Goal: Information Seeking & Learning: Learn about a topic

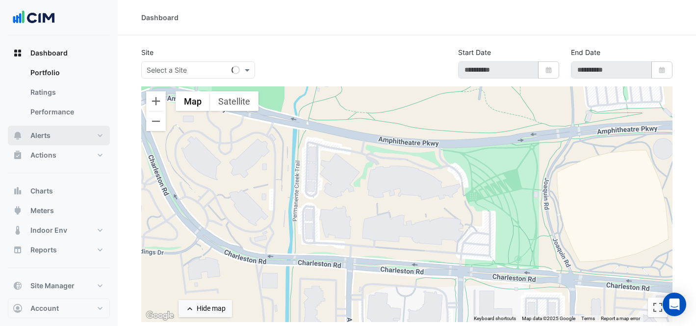
type input "**********"
select select "***"
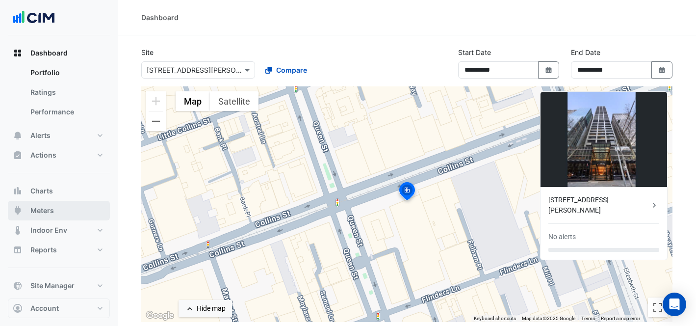
click at [72, 207] on button "Meters" at bounding box center [59, 211] width 102 height 20
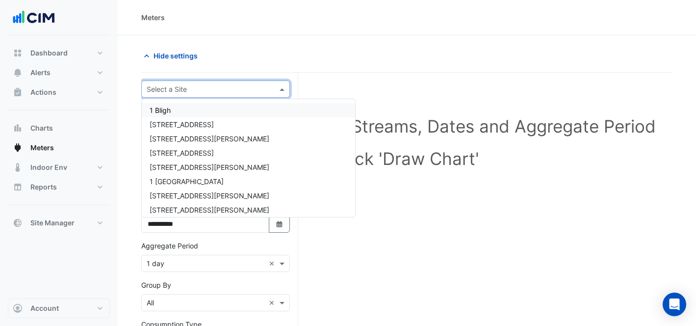
click at [202, 93] on div "Select a Site" at bounding box center [207, 89] width 131 height 10
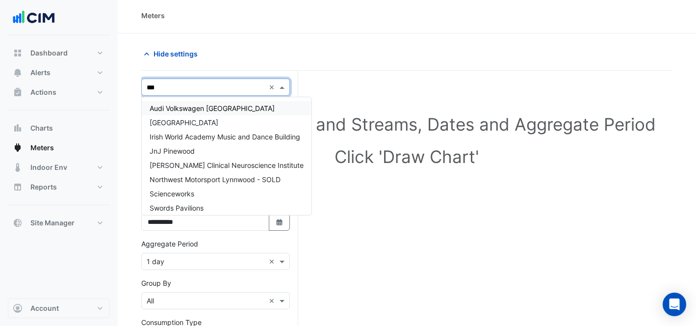
type input "****"
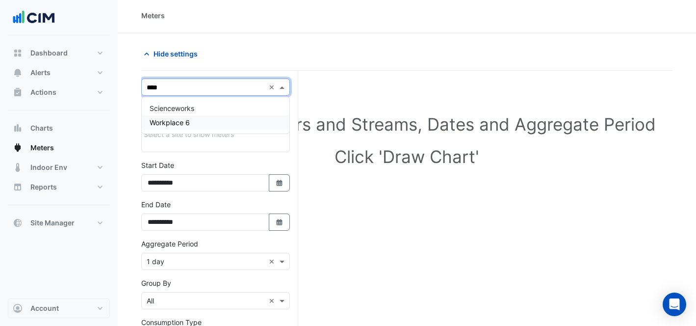
click at [194, 120] on div "Workplace 6" at bounding box center [216, 122] width 148 height 14
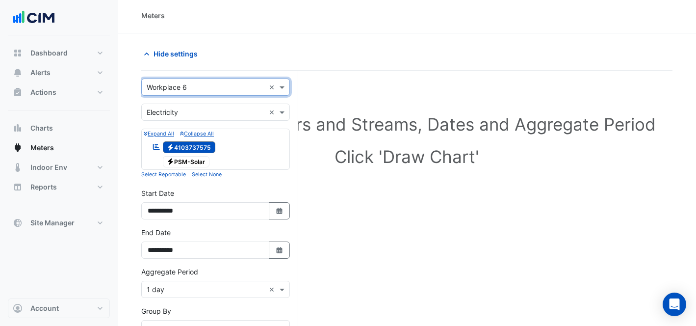
click at [194, 112] on input "text" at bounding box center [206, 112] width 118 height 10
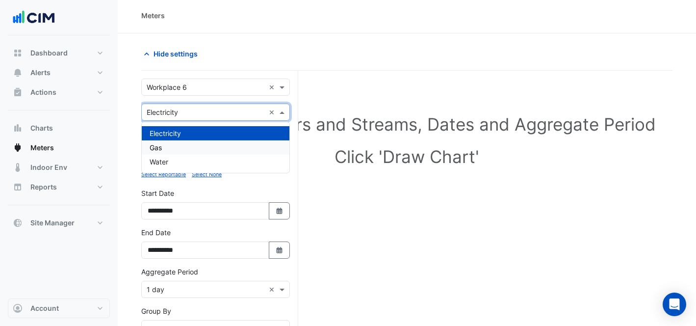
click at [191, 145] on div "Gas" at bounding box center [216, 147] width 148 height 14
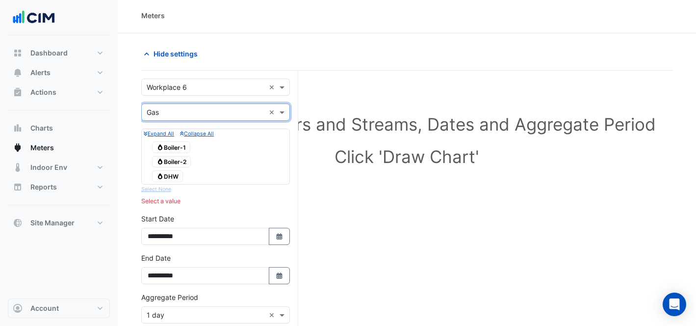
drag, startPoint x: 175, startPoint y: 146, endPoint x: 180, endPoint y: 171, distance: 25.4
click at [175, 146] on span "Gas Boiler-1" at bounding box center [171, 147] width 38 height 12
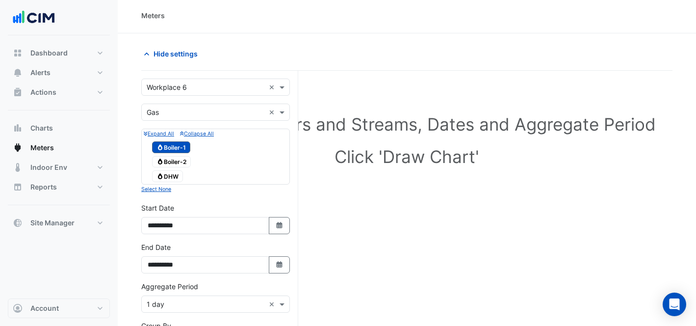
click at [178, 164] on span "Gas Boiler-2" at bounding box center [171, 162] width 39 height 12
click at [175, 176] on span "Gas DHW" at bounding box center [167, 176] width 31 height 12
click at [272, 223] on button "Select Date" at bounding box center [280, 225] width 22 height 17
select select "*"
select select "****"
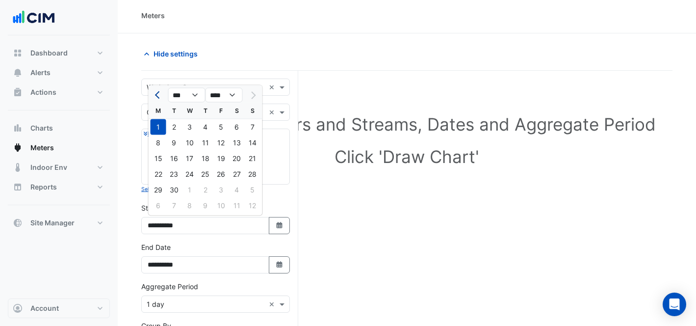
click at [158, 89] on button "Previous month" at bounding box center [159, 95] width 12 height 16
drag, startPoint x: 156, startPoint y: 95, endPoint x: 167, endPoint y: 105, distance: 14.6
click at [156, 95] on span "Previous month" at bounding box center [158, 94] width 7 height 7
select select "*"
click at [178, 126] on div "1" at bounding box center [174, 127] width 16 height 16
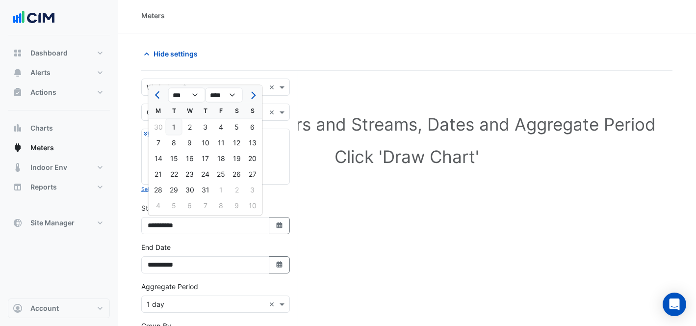
type input "**********"
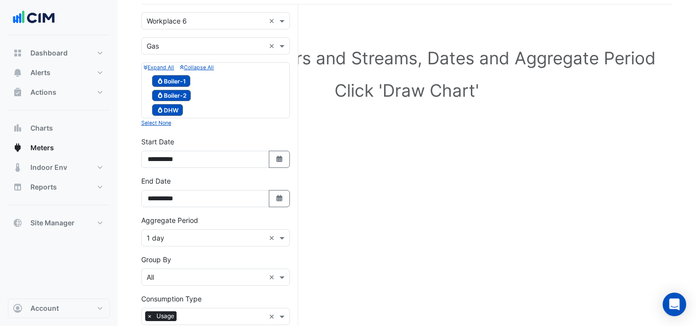
scroll to position [170, 0]
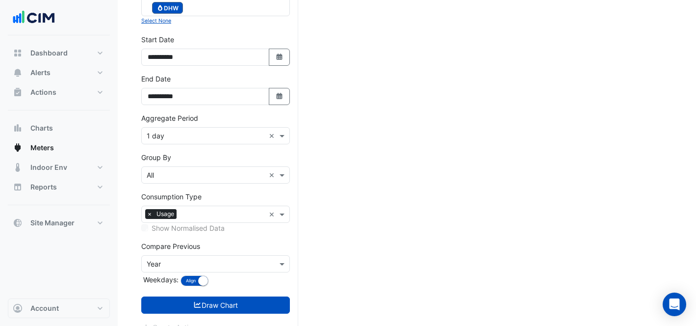
click at [207, 134] on input "text" at bounding box center [206, 136] width 118 height 10
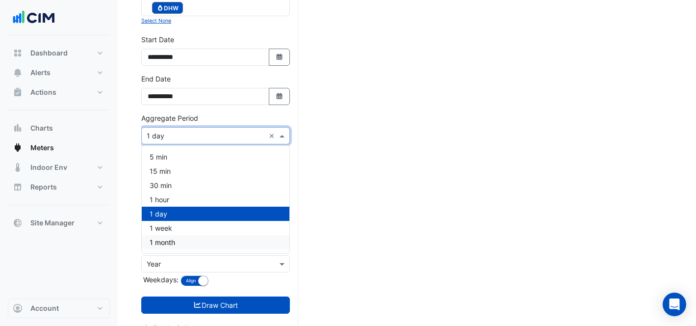
click at [214, 237] on div "1 month" at bounding box center [216, 242] width 148 height 14
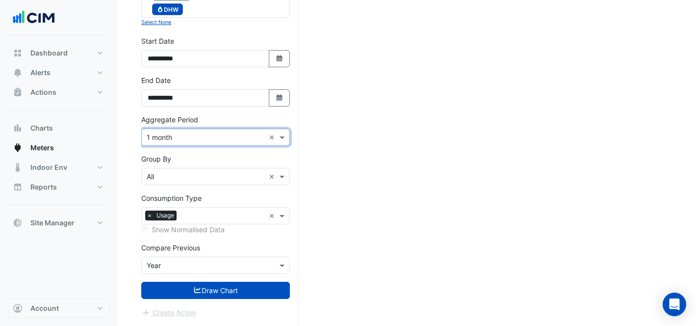
scroll to position [168, 0]
click at [218, 265] on input "text" at bounding box center [206, 266] width 118 height 10
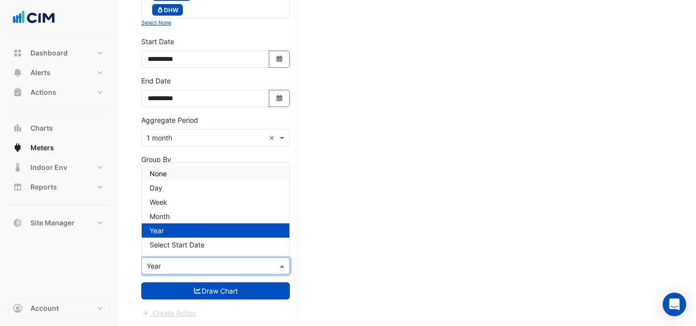
click at [176, 167] on div "None" at bounding box center [216, 173] width 148 height 14
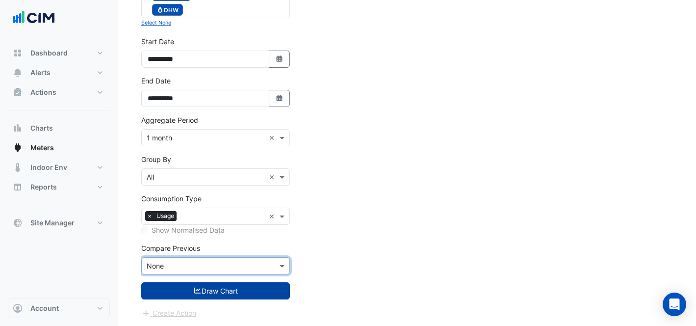
click at [209, 287] on button "Draw Chart" at bounding box center [215, 290] width 149 height 17
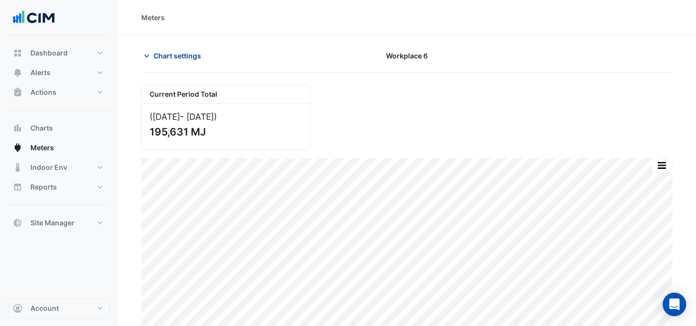
click at [167, 53] on span "Chart settings" at bounding box center [178, 56] width 48 height 10
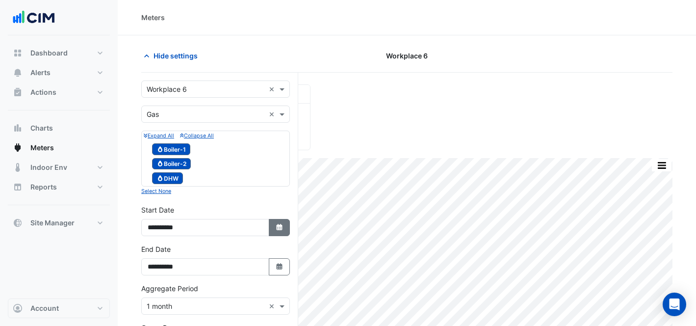
click at [273, 230] on button "Select Date" at bounding box center [280, 227] width 22 height 17
select select "*"
select select "****"
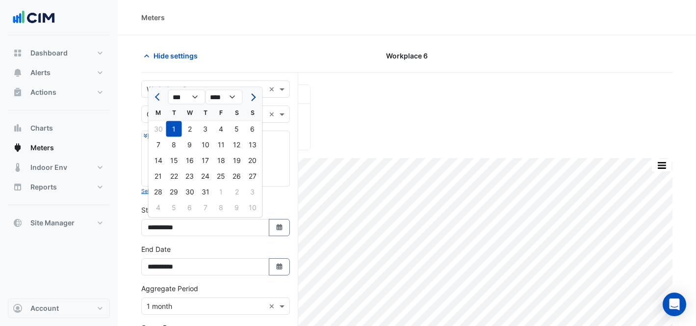
click at [248, 96] on button "Next month" at bounding box center [252, 97] width 12 height 16
click at [247, 96] on button "Next month" at bounding box center [252, 97] width 12 height 16
select select "*"
click at [152, 130] on div "1" at bounding box center [159, 129] width 16 height 16
type input "**********"
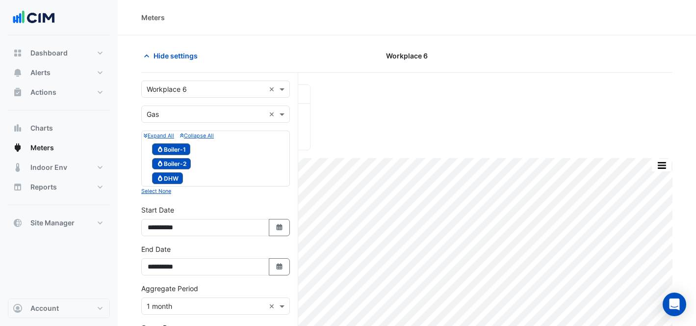
scroll to position [168, 0]
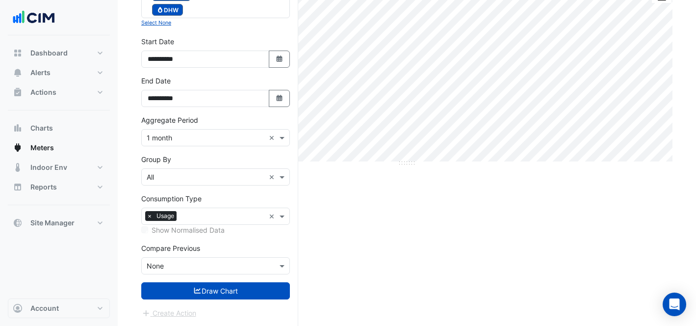
click at [186, 144] on div "× 1 month ×" at bounding box center [215, 137] width 149 height 17
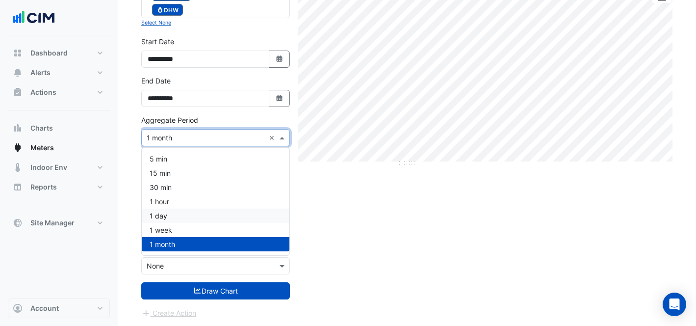
click at [193, 219] on div "1 day" at bounding box center [216, 215] width 148 height 14
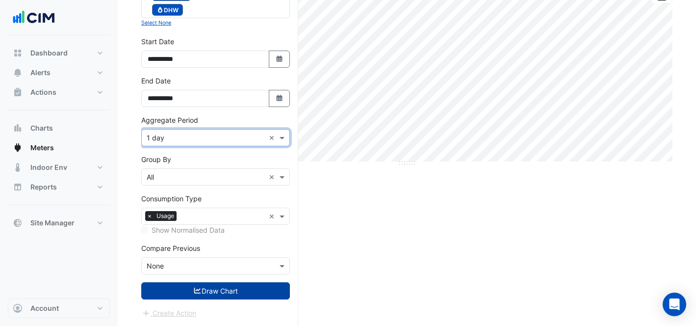
click at [225, 292] on button "Draw Chart" at bounding box center [215, 290] width 149 height 17
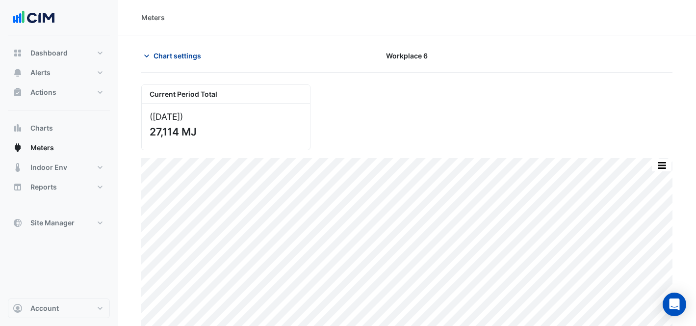
click at [181, 63] on button "Chart settings" at bounding box center [174, 55] width 66 height 17
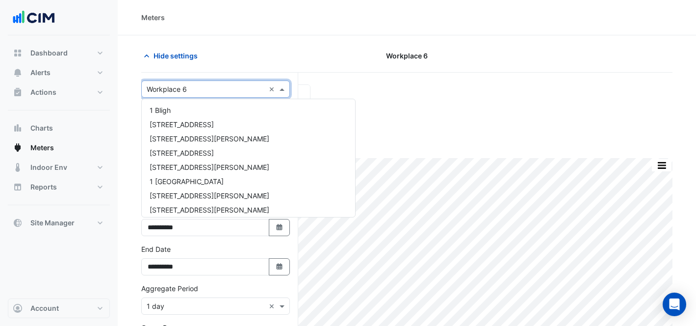
click at [192, 87] on input "text" at bounding box center [206, 89] width 118 height 10
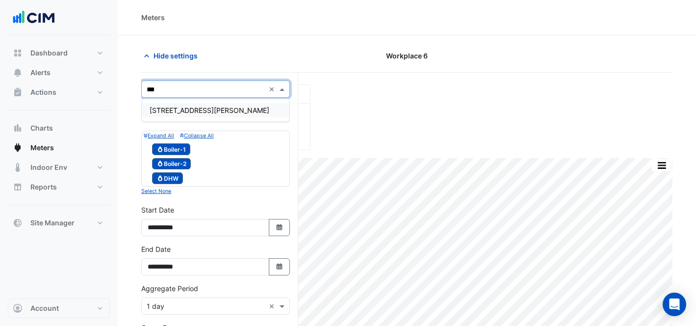
type input "***"
drag, startPoint x: 180, startPoint y: 111, endPoint x: 186, endPoint y: 113, distance: 6.7
click at [180, 111] on span "[STREET_ADDRESS][PERSON_NAME]" at bounding box center [210, 110] width 120 height 8
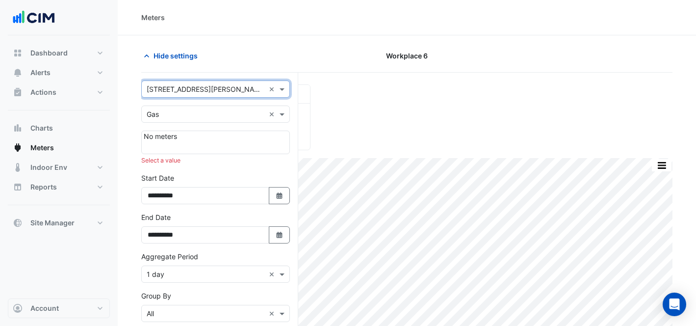
click at [203, 117] on input "text" at bounding box center [206, 114] width 118 height 10
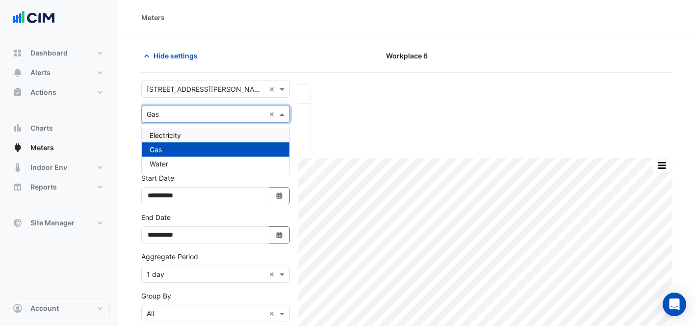
click at [205, 134] on div "Electricity" at bounding box center [216, 135] width 148 height 14
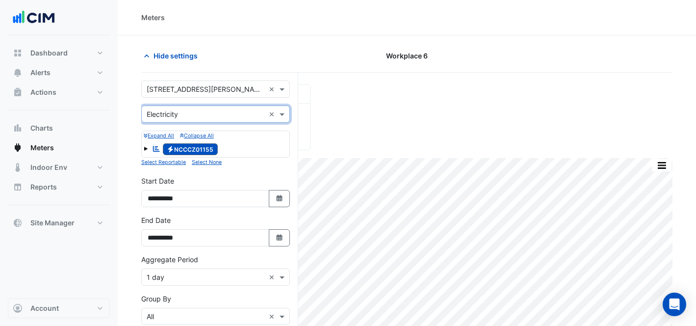
click at [146, 148] on span at bounding box center [146, 149] width 4 height 4
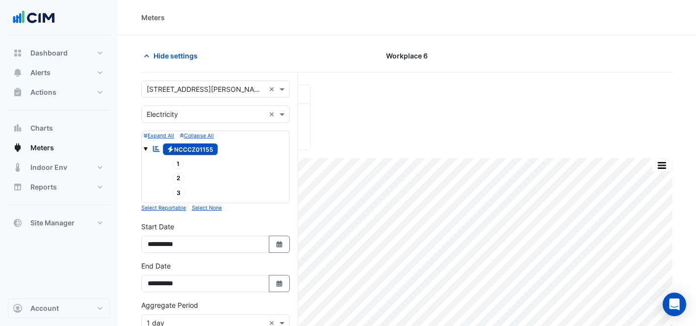
click at [168, 151] on icon "Electricity" at bounding box center [170, 149] width 7 height 6
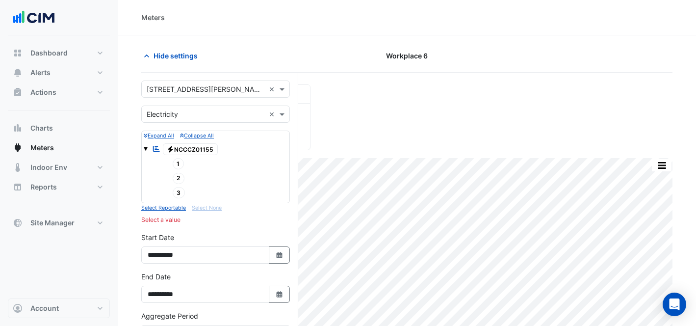
click at [181, 174] on span "2" at bounding box center [179, 178] width 12 height 11
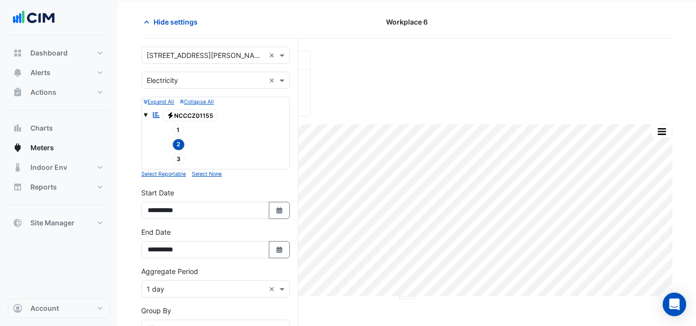
scroll to position [77, 0]
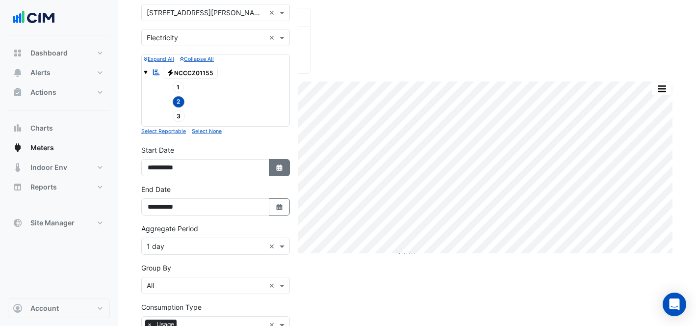
click at [285, 164] on button "Select Date" at bounding box center [280, 167] width 22 height 17
select select "*"
select select "****"
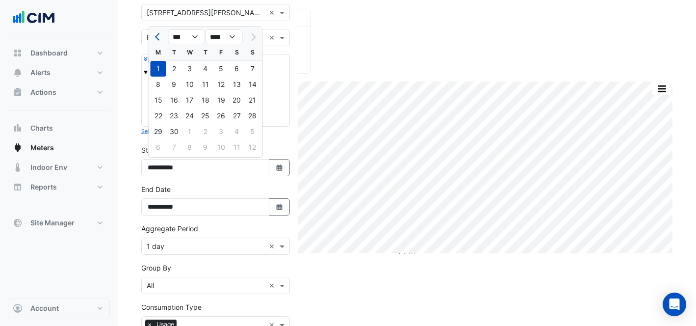
drag, startPoint x: 161, startPoint y: 38, endPoint x: 178, endPoint y: 54, distance: 23.9
click at [161, 38] on button "Previous month" at bounding box center [159, 37] width 12 height 16
select select "*"
click at [221, 65] on div "1" at bounding box center [221, 69] width 16 height 16
type input "**********"
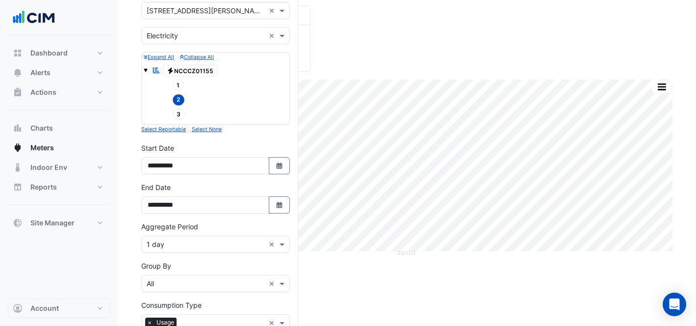
scroll to position [185, 0]
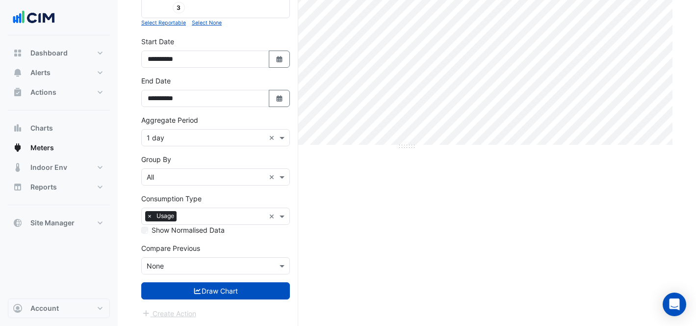
click at [183, 135] on input "text" at bounding box center [206, 138] width 118 height 10
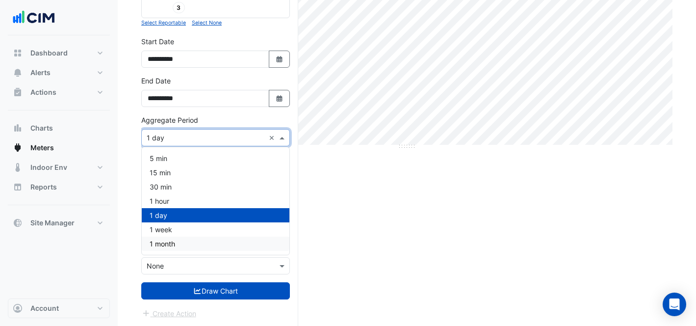
click at [221, 250] on div "1 month" at bounding box center [216, 243] width 148 height 14
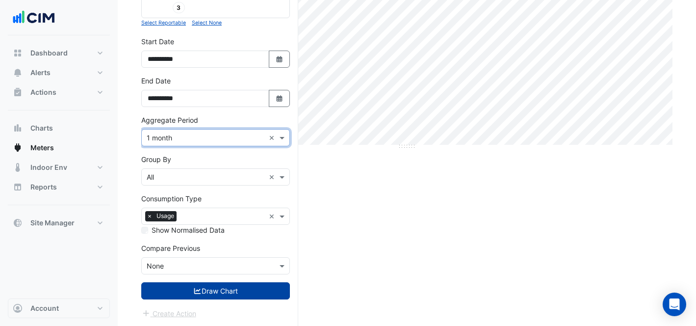
click at [232, 291] on button "Draw Chart" at bounding box center [215, 290] width 149 height 17
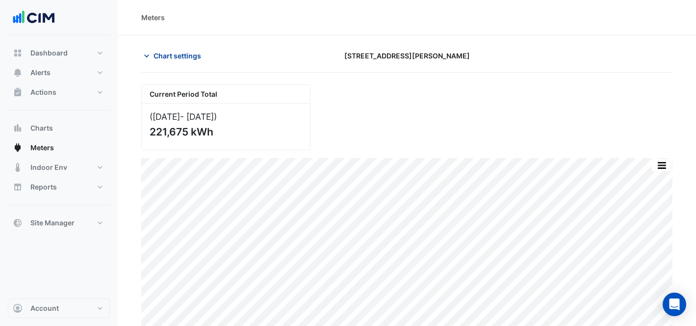
click at [191, 57] on span "Chart settings" at bounding box center [178, 56] width 48 height 10
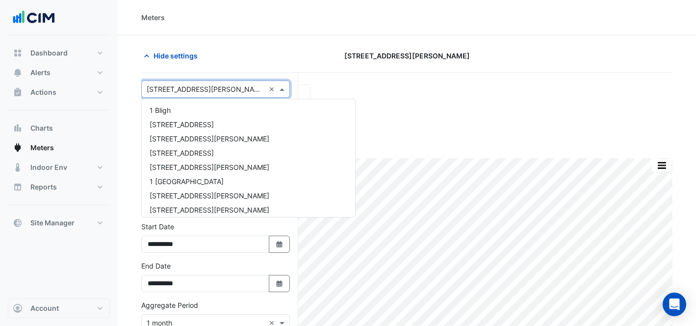
click at [201, 83] on div "× [STREET_ADDRESS][PERSON_NAME] ×" at bounding box center [215, 88] width 149 height 17
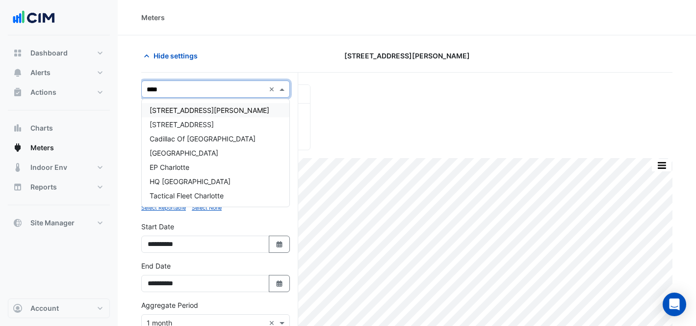
type input "*****"
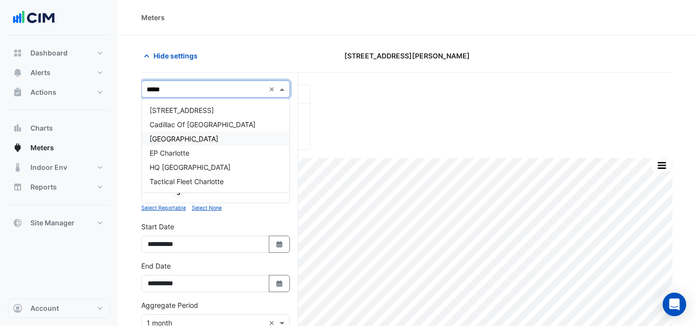
click at [231, 135] on div "[GEOGRAPHIC_DATA]" at bounding box center [216, 138] width 148 height 14
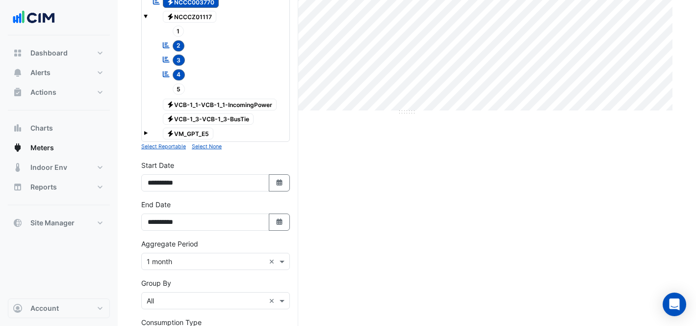
scroll to position [342, 0]
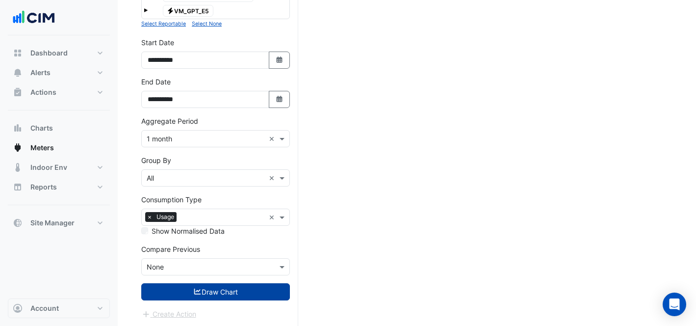
click at [223, 290] on button "Draw Chart" at bounding box center [215, 291] width 149 height 17
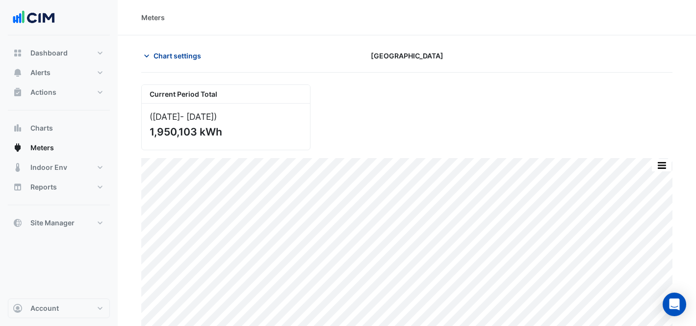
click at [175, 51] on span "Chart settings" at bounding box center [178, 56] width 48 height 10
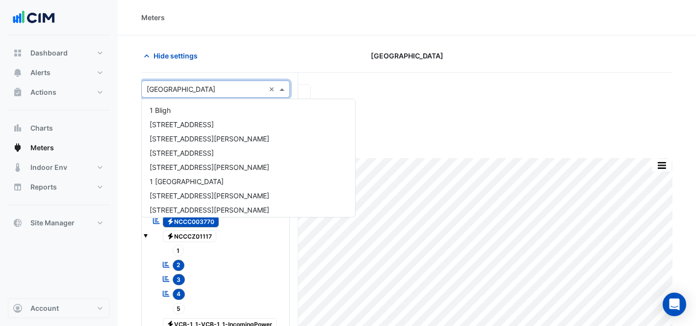
click at [205, 86] on input "text" at bounding box center [206, 89] width 118 height 10
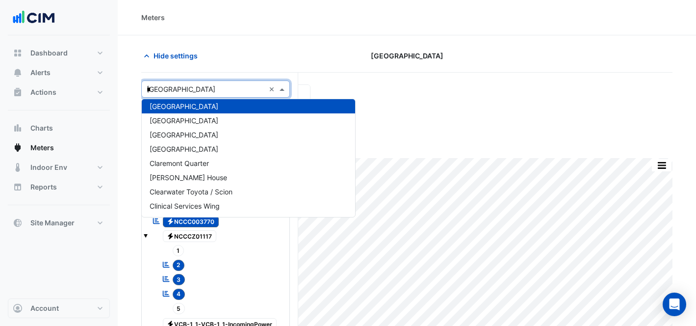
scroll to position [943, 0]
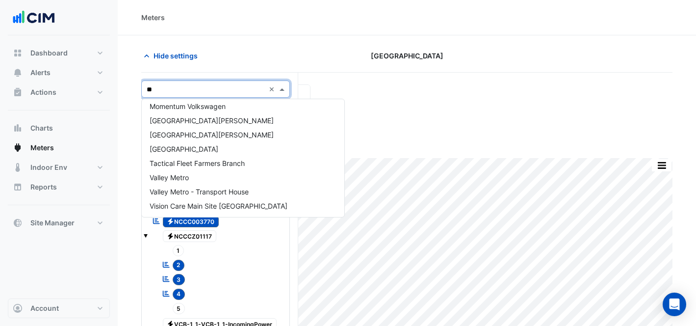
type input "***"
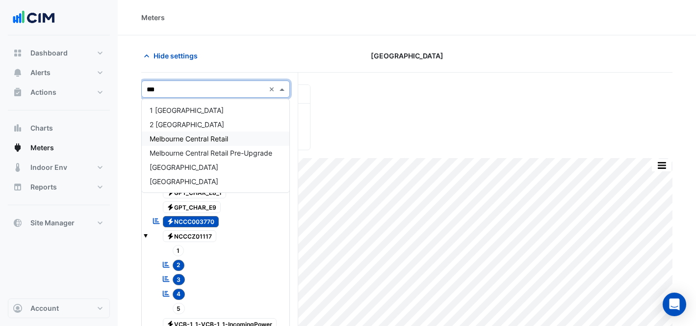
click at [209, 142] on span "Melbourne Central Retail" at bounding box center [189, 138] width 78 height 8
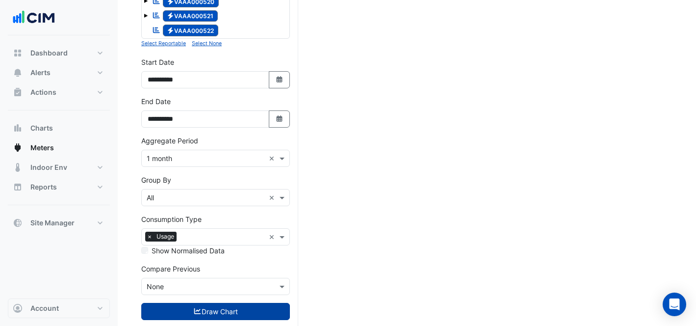
click at [206, 303] on button "Draw Chart" at bounding box center [215, 311] width 149 height 17
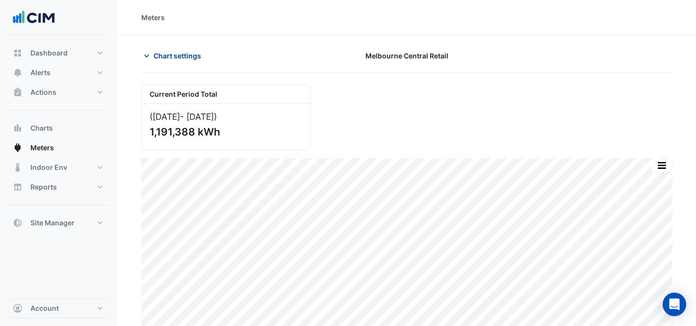
click at [198, 53] on span "Chart settings" at bounding box center [178, 56] width 48 height 10
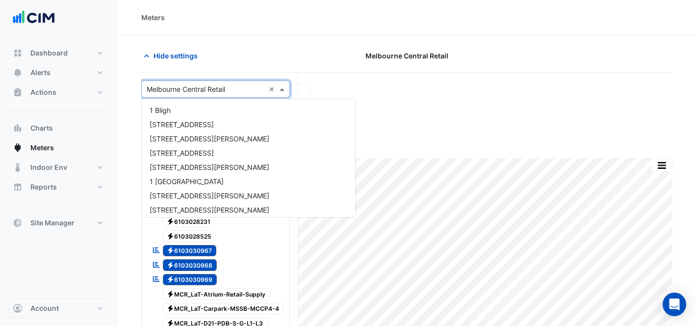
click at [224, 83] on div "× Melbourne Central Retail ×" at bounding box center [215, 88] width 149 height 17
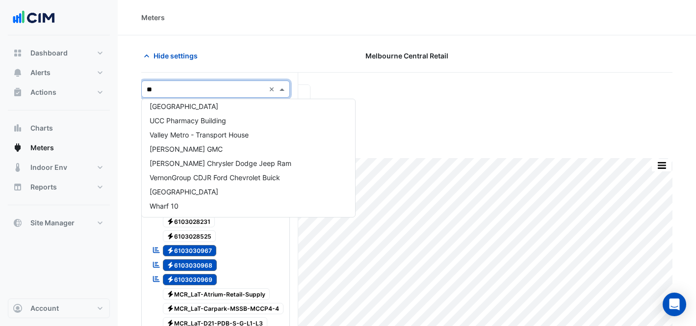
scroll to position [246, 0]
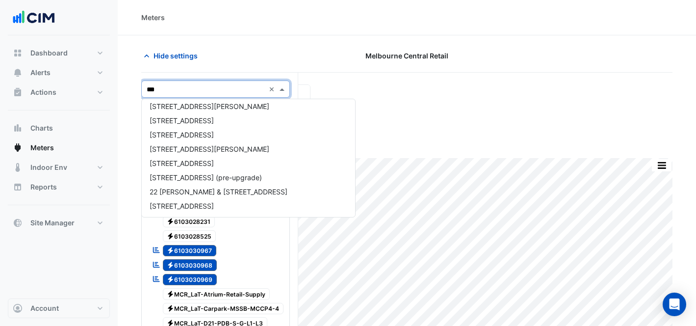
type input "****"
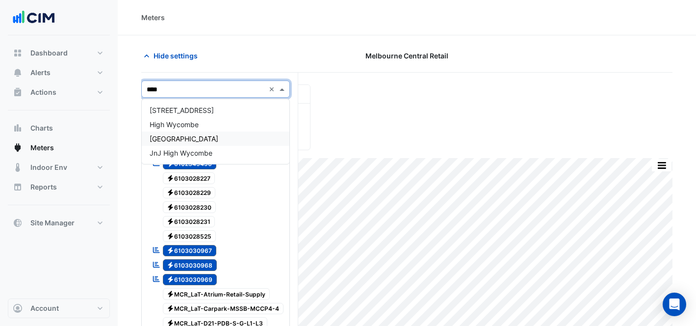
click at [218, 136] on span "[GEOGRAPHIC_DATA]" at bounding box center [184, 138] width 69 height 8
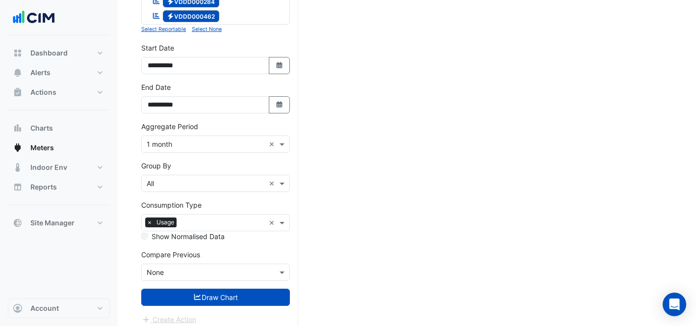
scroll to position [458, 0]
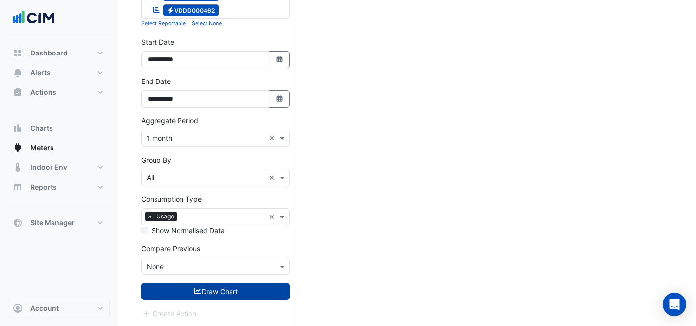
click at [202, 290] on button "Draw Chart" at bounding box center [215, 290] width 149 height 17
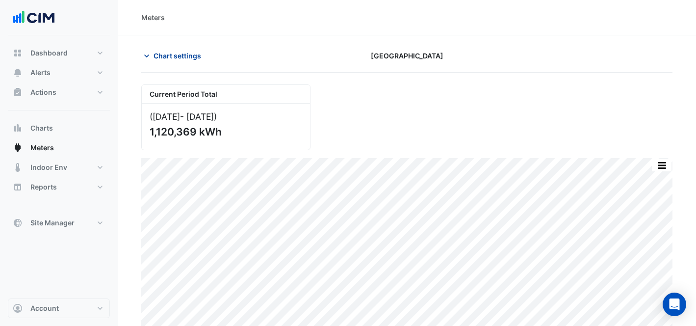
click at [188, 57] on span "Chart settings" at bounding box center [178, 56] width 48 height 10
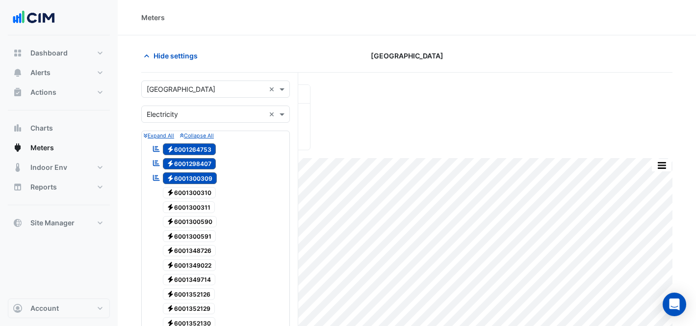
click at [212, 92] on input "text" at bounding box center [206, 89] width 118 height 10
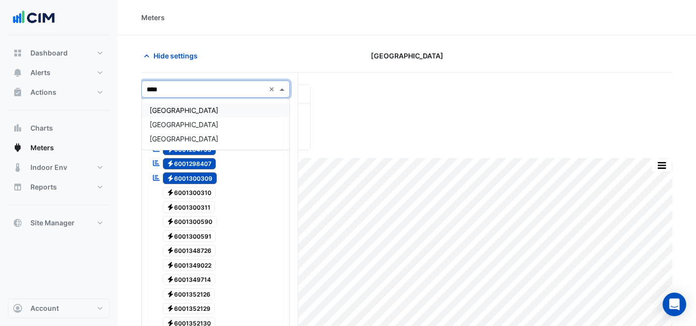
type input "*****"
click at [218, 108] on span "[GEOGRAPHIC_DATA]" at bounding box center [184, 110] width 69 height 8
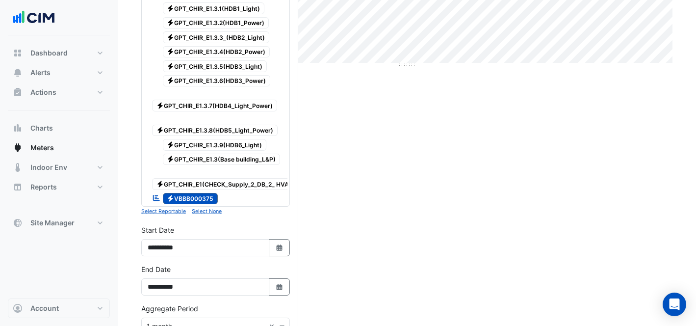
scroll to position [463, 0]
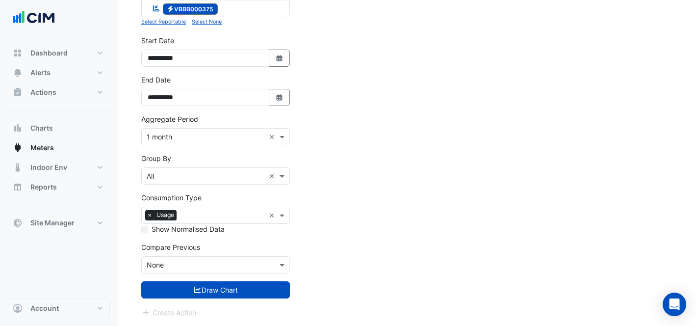
click at [231, 293] on button "Draw Chart" at bounding box center [215, 289] width 149 height 17
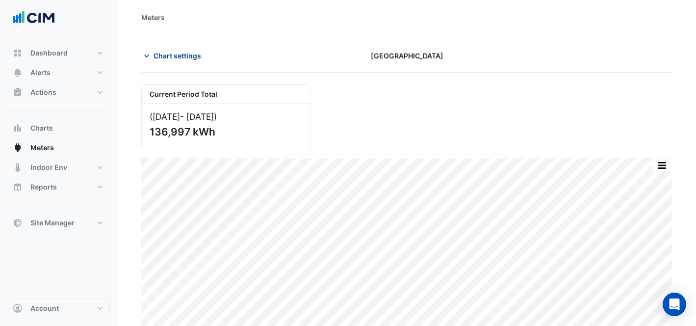
click at [194, 62] on button "Chart settings" at bounding box center [174, 55] width 66 height 17
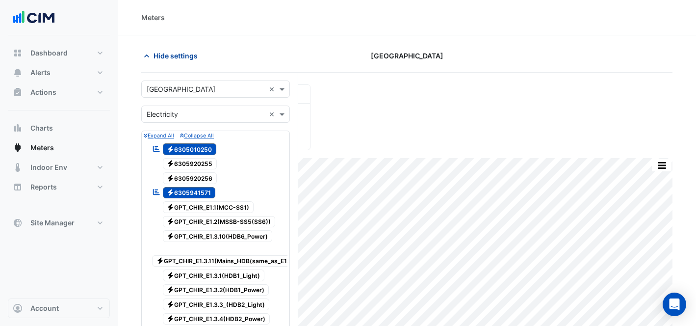
click at [177, 52] on span "Hide settings" at bounding box center [176, 56] width 44 height 10
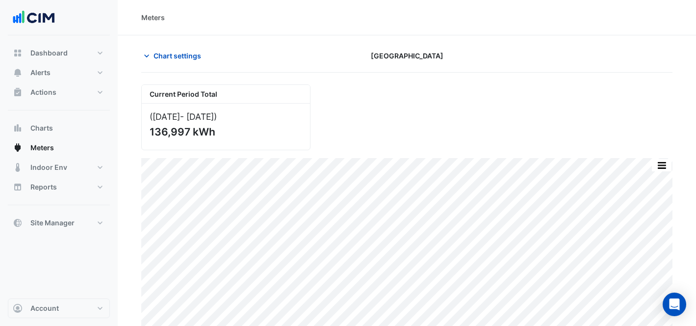
drag, startPoint x: 182, startPoint y: 54, endPoint x: 208, endPoint y: 82, distance: 38.2
click at [187, 58] on span "Chart settings" at bounding box center [178, 56] width 48 height 10
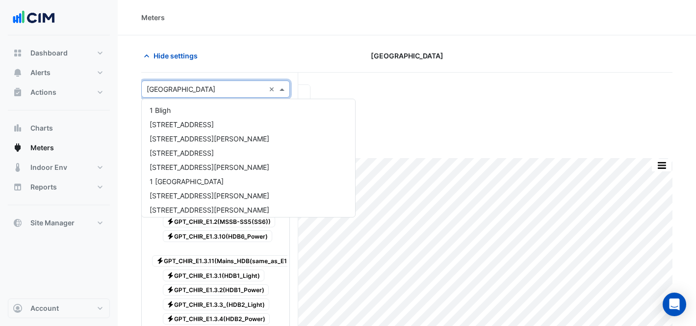
click at [209, 86] on input "text" at bounding box center [206, 89] width 118 height 10
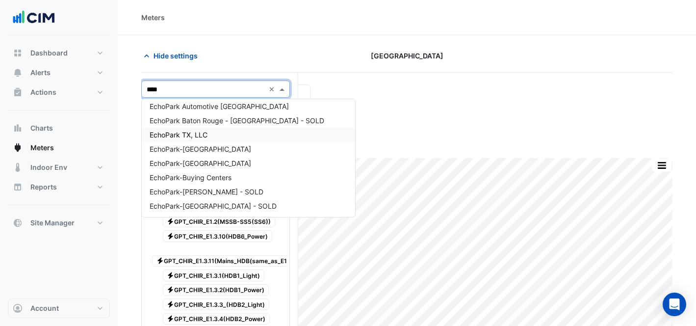
scroll to position [47, 0]
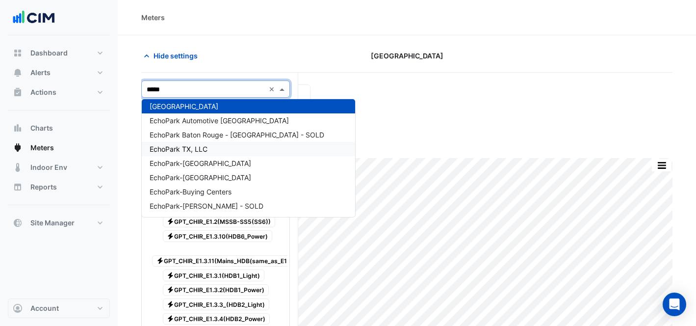
type input "******"
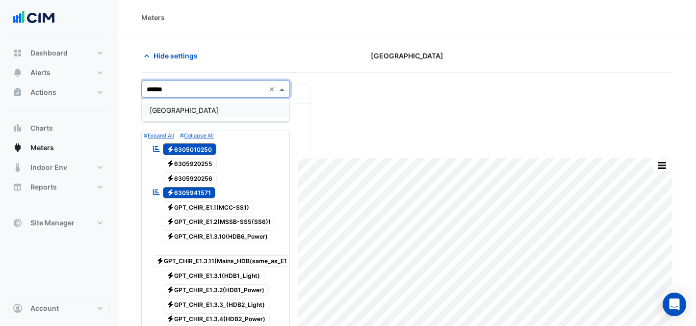
scroll to position [0, 0]
click at [210, 109] on span "[GEOGRAPHIC_DATA]" at bounding box center [184, 110] width 69 height 8
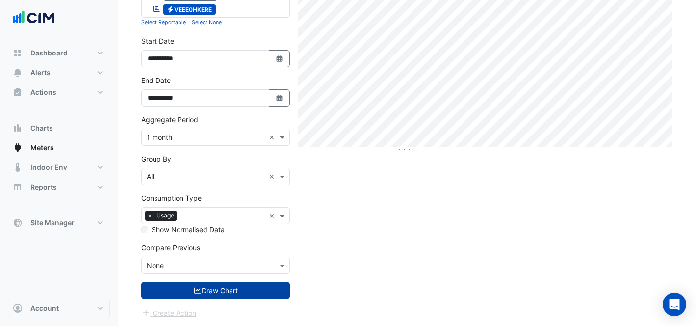
click at [263, 286] on button "Draw Chart" at bounding box center [215, 290] width 149 height 17
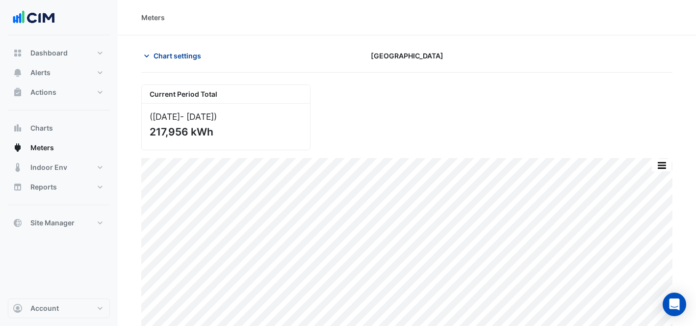
click at [162, 47] on button "Chart settings" at bounding box center [174, 55] width 66 height 17
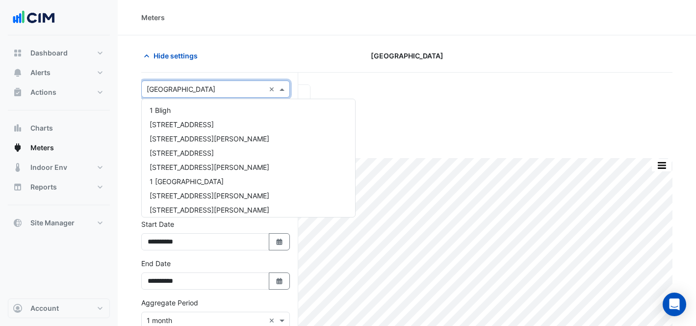
click at [178, 93] on input "text" at bounding box center [206, 89] width 118 height 10
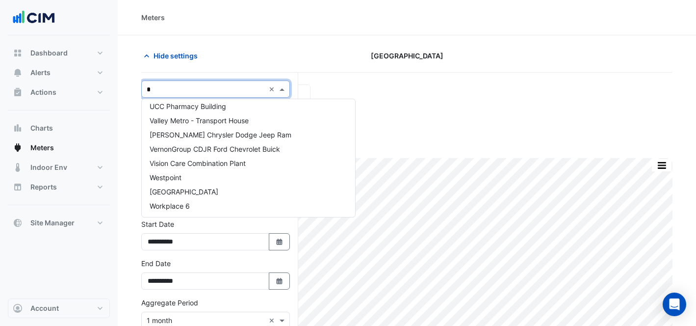
scroll to position [473, 0]
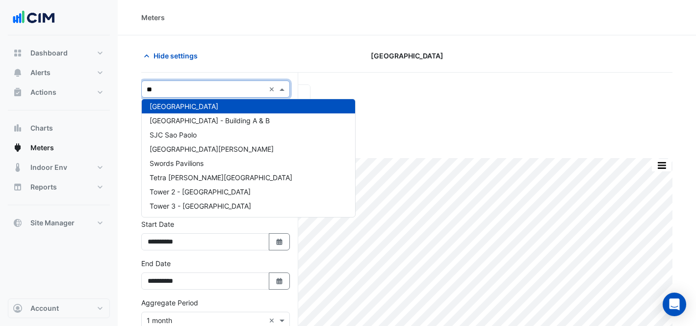
type input "***"
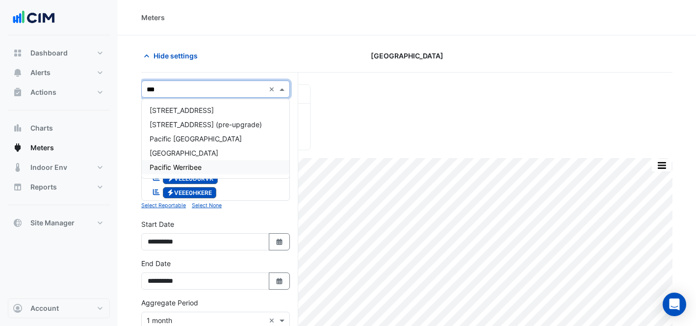
click at [218, 160] on div "Pacific Werribee" at bounding box center [216, 167] width 148 height 14
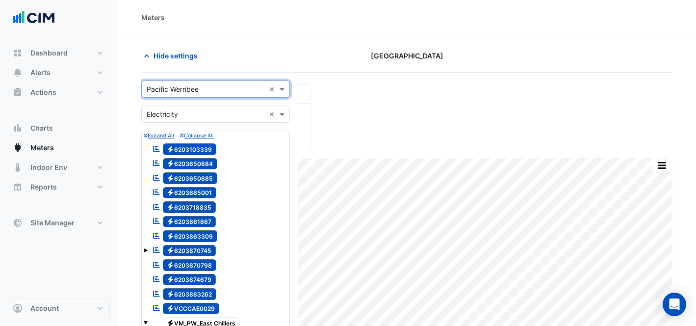
click at [214, 90] on input "text" at bounding box center [206, 89] width 118 height 10
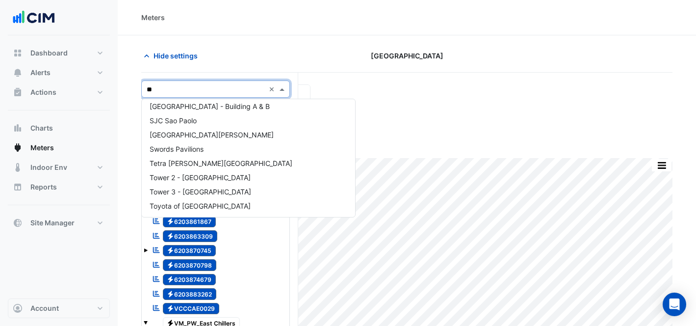
scroll to position [459, 0]
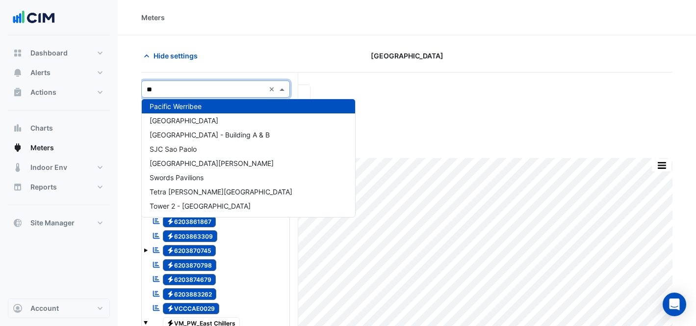
type input "***"
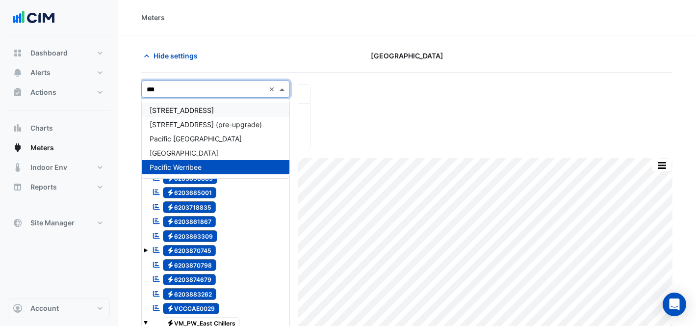
scroll to position [0, 0]
click at [233, 148] on div "[GEOGRAPHIC_DATA]" at bounding box center [216, 153] width 148 height 14
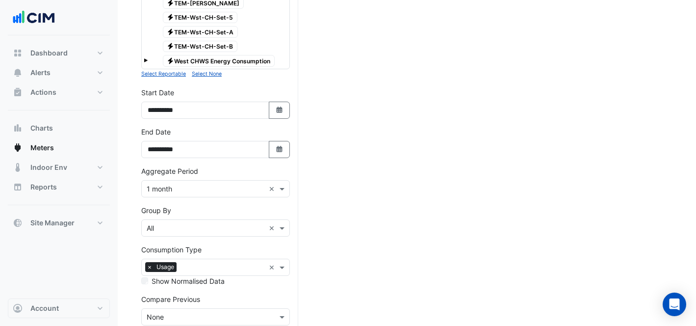
scroll to position [568, 0]
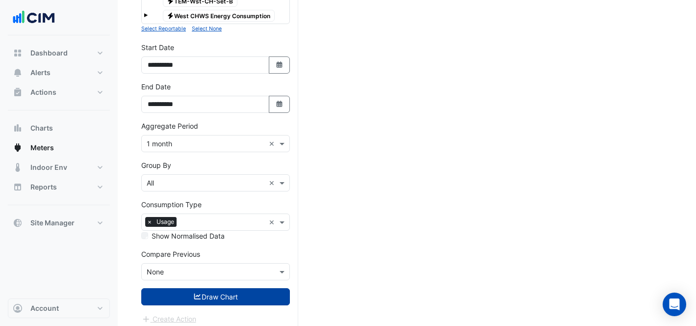
click at [214, 292] on button "Draw Chart" at bounding box center [215, 296] width 149 height 17
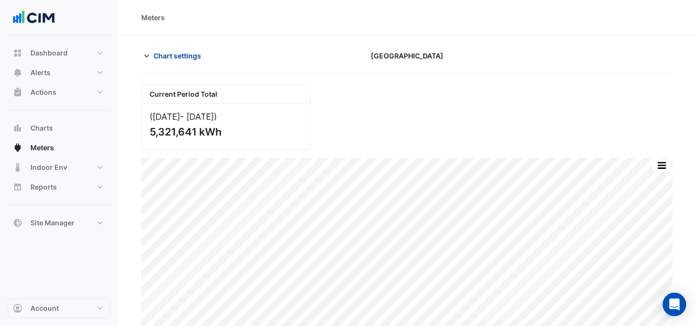
click at [187, 58] on span "Chart settings" at bounding box center [178, 56] width 48 height 10
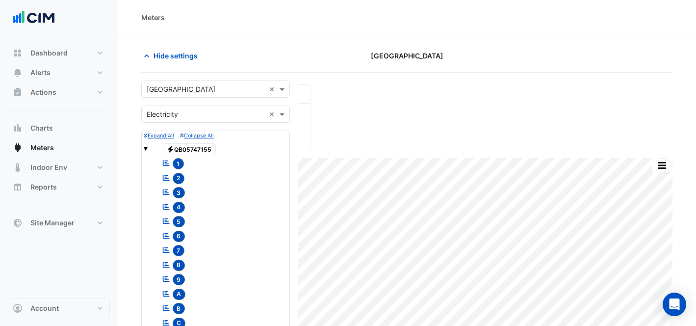
click at [216, 92] on input "text" at bounding box center [206, 89] width 118 height 10
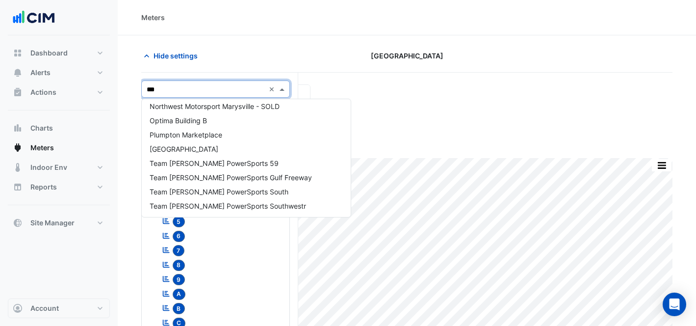
scroll to position [175, 0]
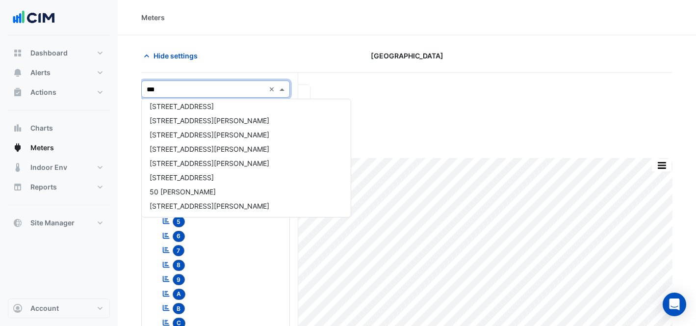
type input "****"
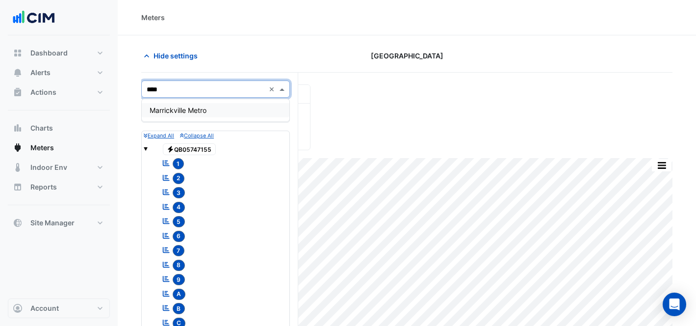
scroll to position [0, 0]
click at [231, 116] on div "Marrickville Metro" at bounding box center [216, 110] width 148 height 22
click at [236, 105] on div "Marrickville Metro" at bounding box center [216, 110] width 148 height 14
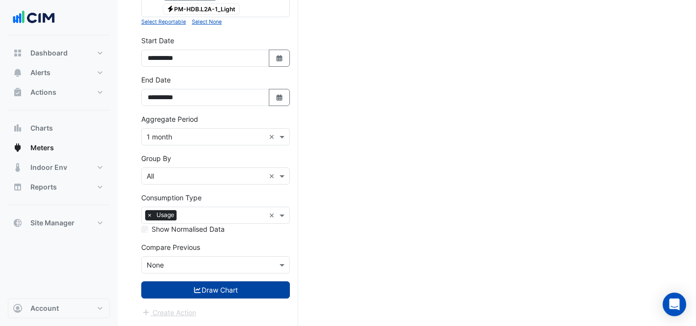
click at [242, 291] on button "Draw Chart" at bounding box center [215, 289] width 149 height 17
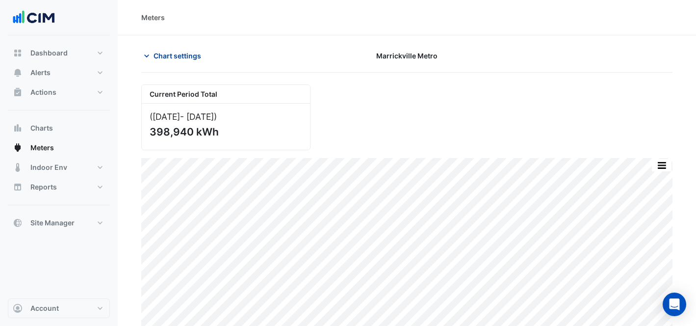
click at [190, 54] on span "Chart settings" at bounding box center [178, 56] width 48 height 10
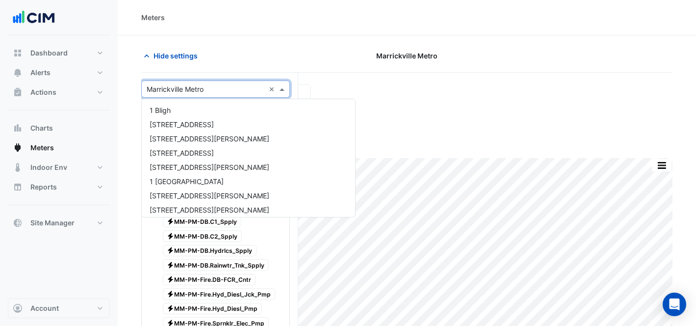
click at [199, 90] on input "text" at bounding box center [206, 89] width 118 height 10
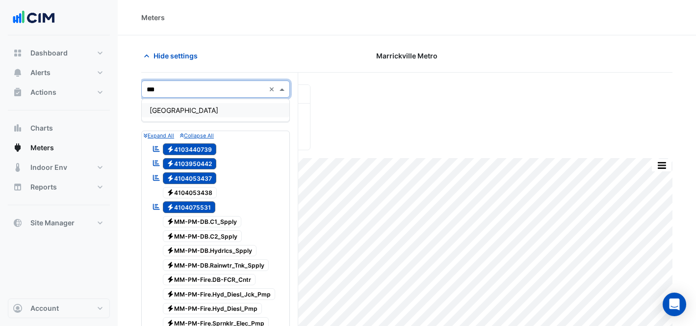
type input "****"
click at [206, 106] on div "[GEOGRAPHIC_DATA]" at bounding box center [216, 110] width 148 height 14
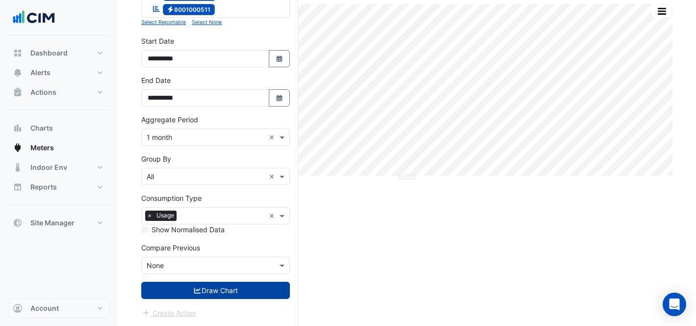
click at [249, 292] on button "Draw Chart" at bounding box center [215, 290] width 149 height 17
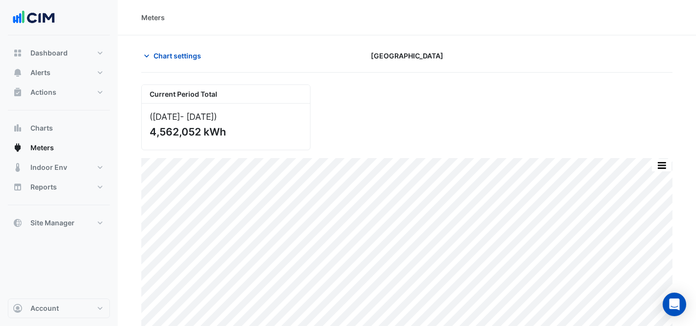
click at [192, 45] on section "Chart settings [GEOGRAPHIC_DATA] Current Period Total ([DATE] - [DATE] ) 4,562,…" at bounding box center [407, 257] width 578 height 445
click at [189, 55] on span "Chart settings" at bounding box center [178, 56] width 48 height 10
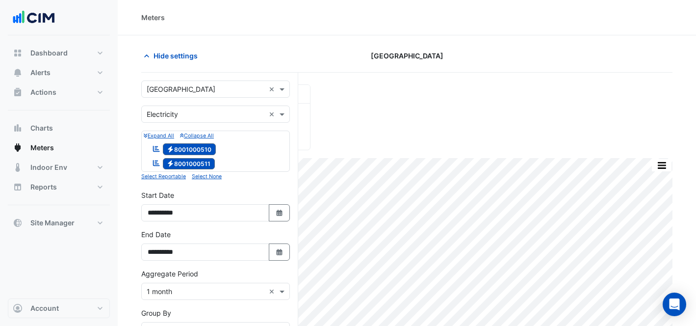
click at [203, 89] on input "text" at bounding box center [206, 89] width 118 height 10
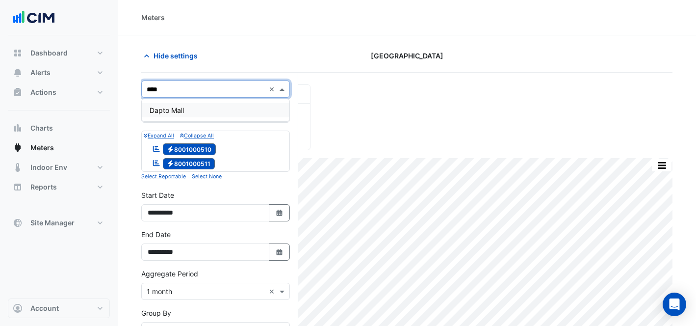
type input "*****"
click at [211, 110] on div "Dapto Mall" at bounding box center [216, 110] width 148 height 14
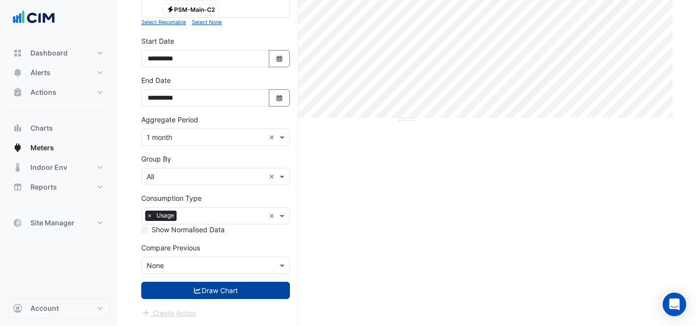
click at [226, 295] on button "Draw Chart" at bounding box center [215, 290] width 149 height 17
